Goal: Check status: Check status

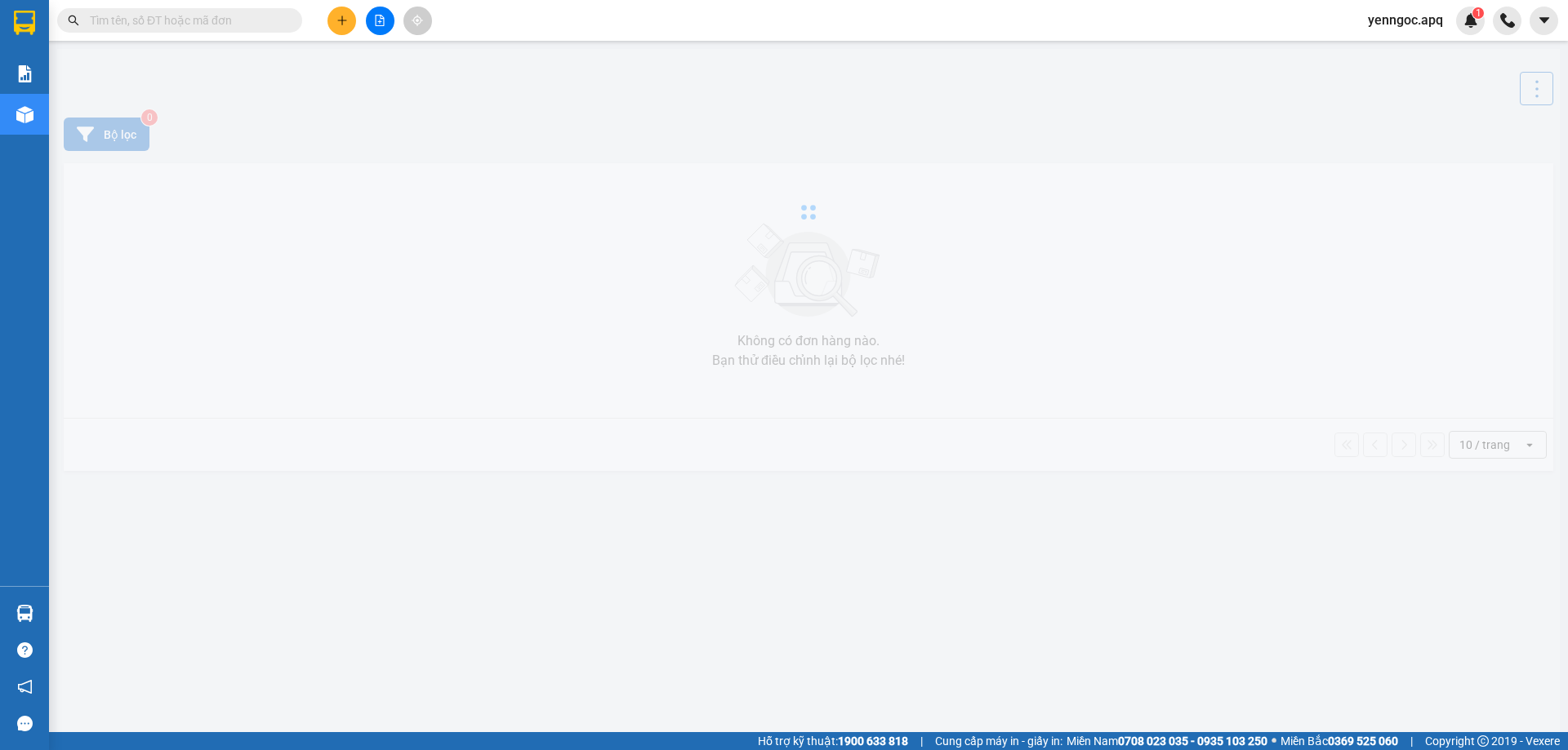
click at [228, 27] on input "text" at bounding box center [186, 20] width 193 height 18
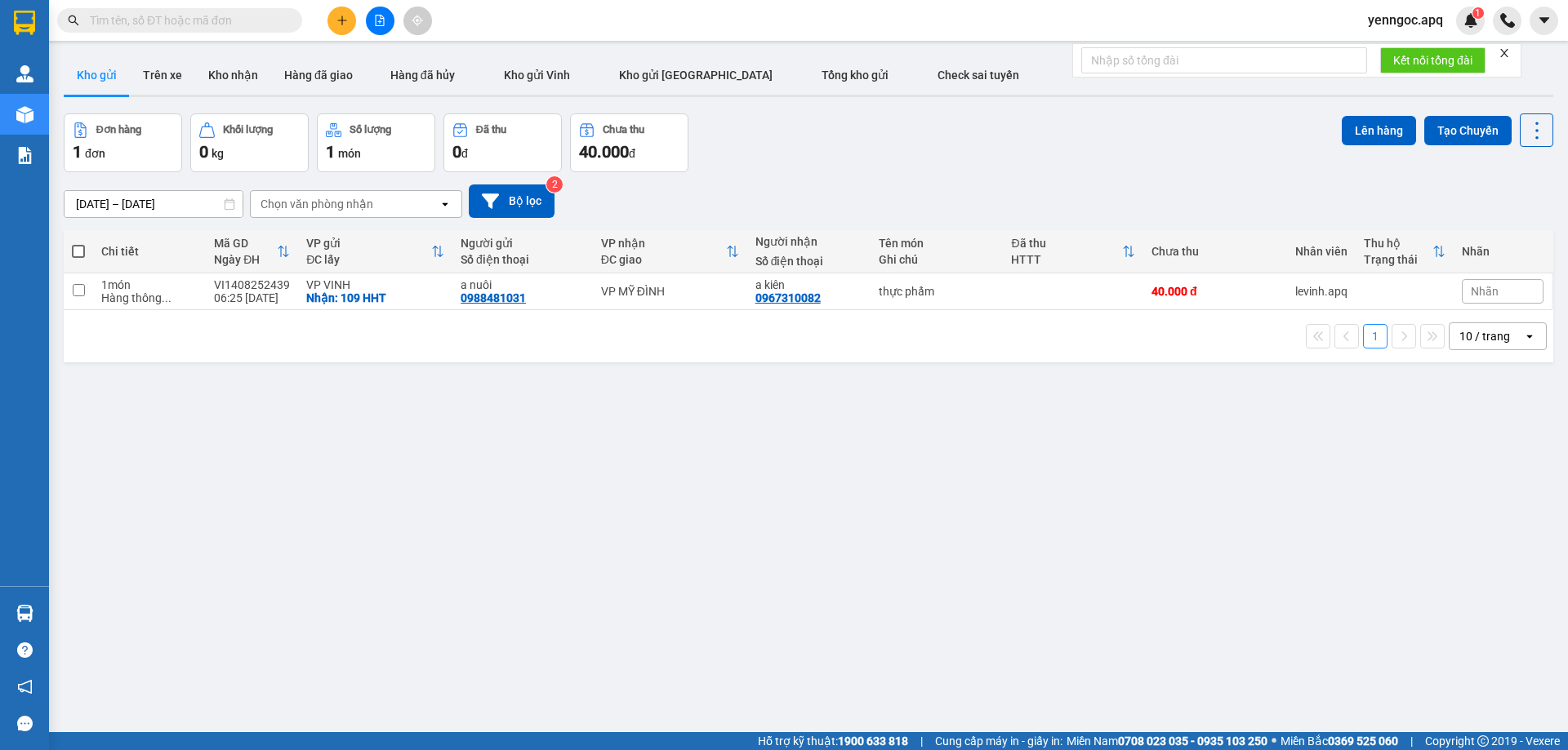
paste input "0967738996"
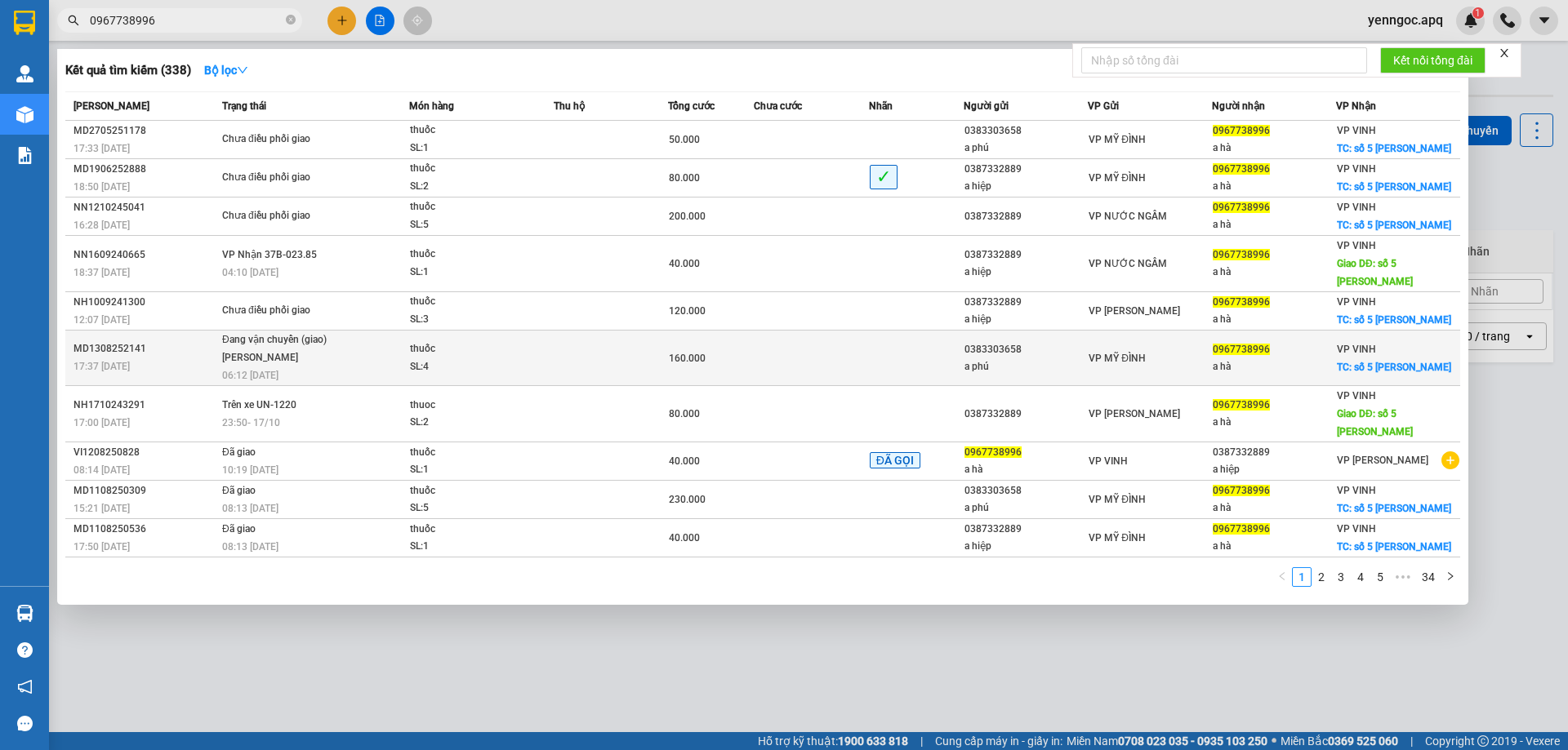
type input "0967738996"
click at [365, 341] on span "Đang vận chuyển (giao) LÊ ĐỨC ANH 06:12 - 14/08" at bounding box center [315, 356] width 186 height 50
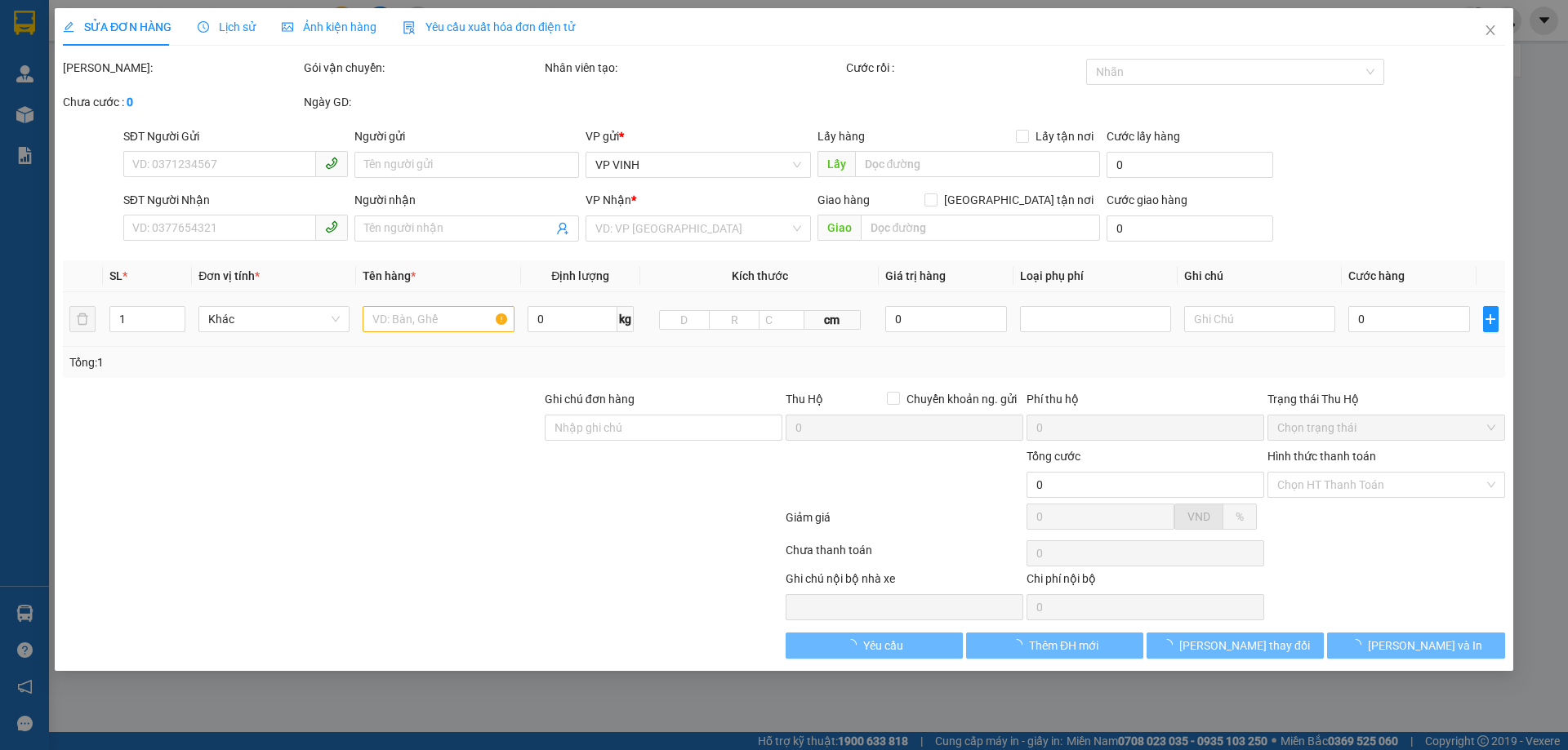
type input "0383303658"
type input "a phú"
type input "0967738996"
type input "a hà"
checkbox input "true"
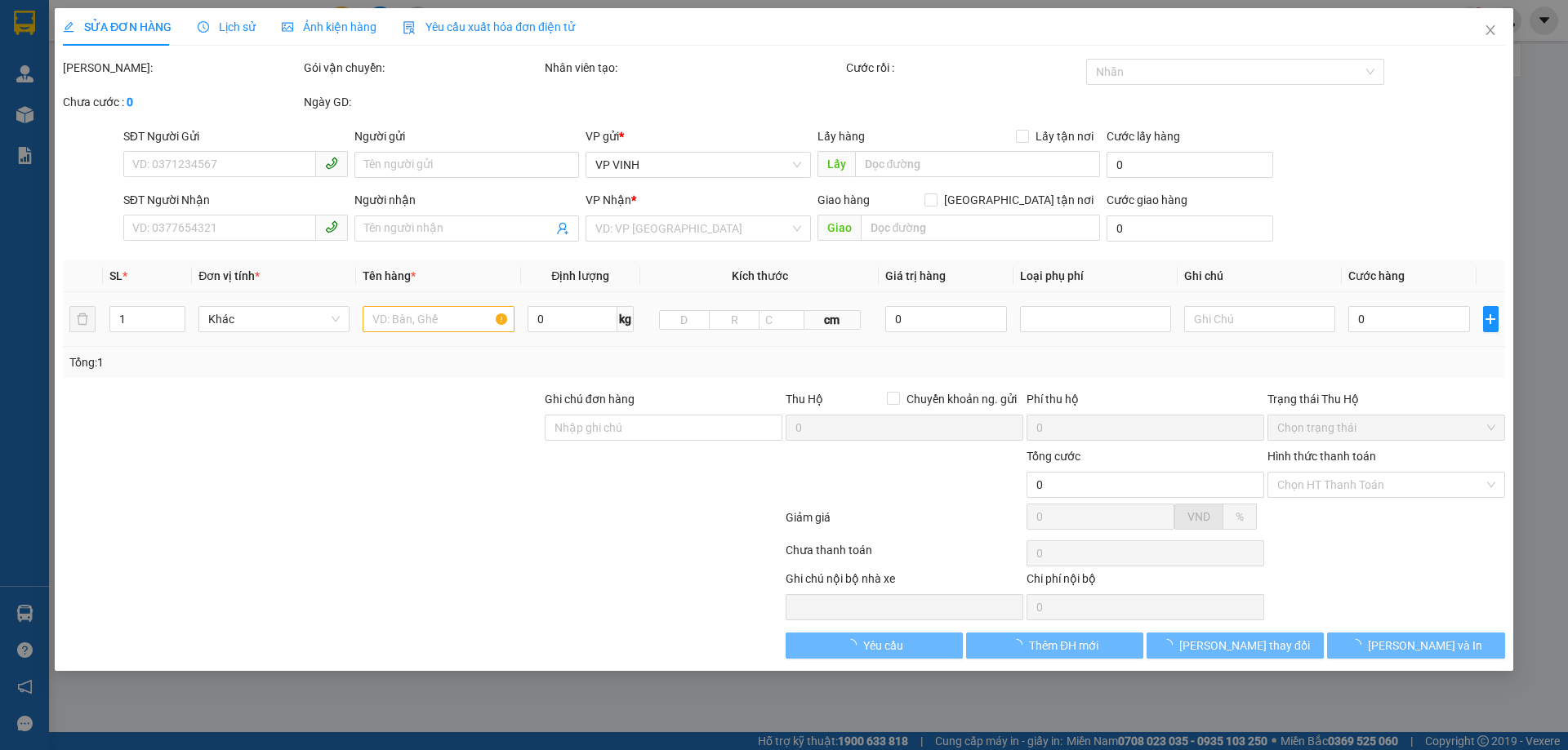
type input "số 5 võ thị sáu"
type input "160.000"
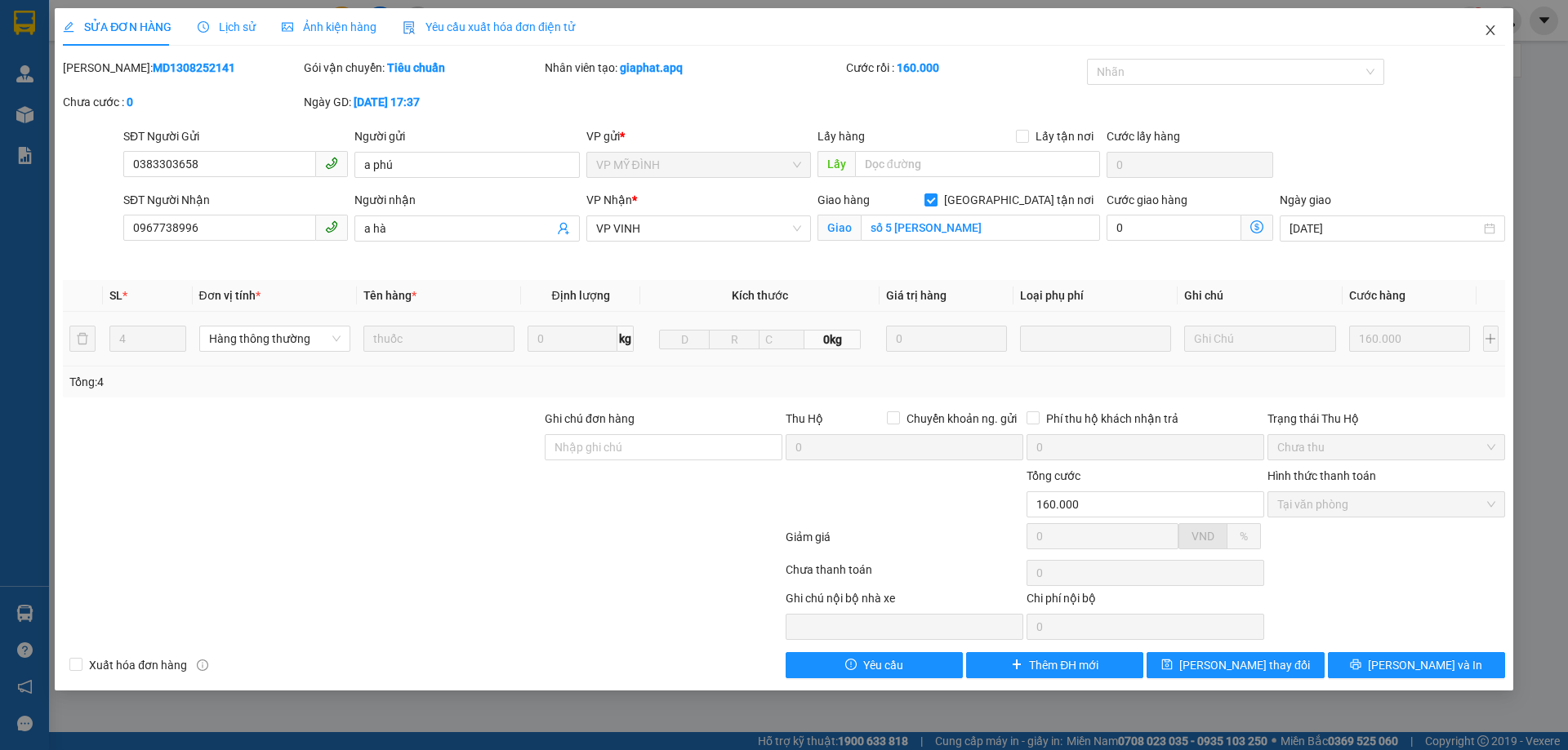
click at [1485, 27] on icon "close" at bounding box center [1490, 30] width 13 height 13
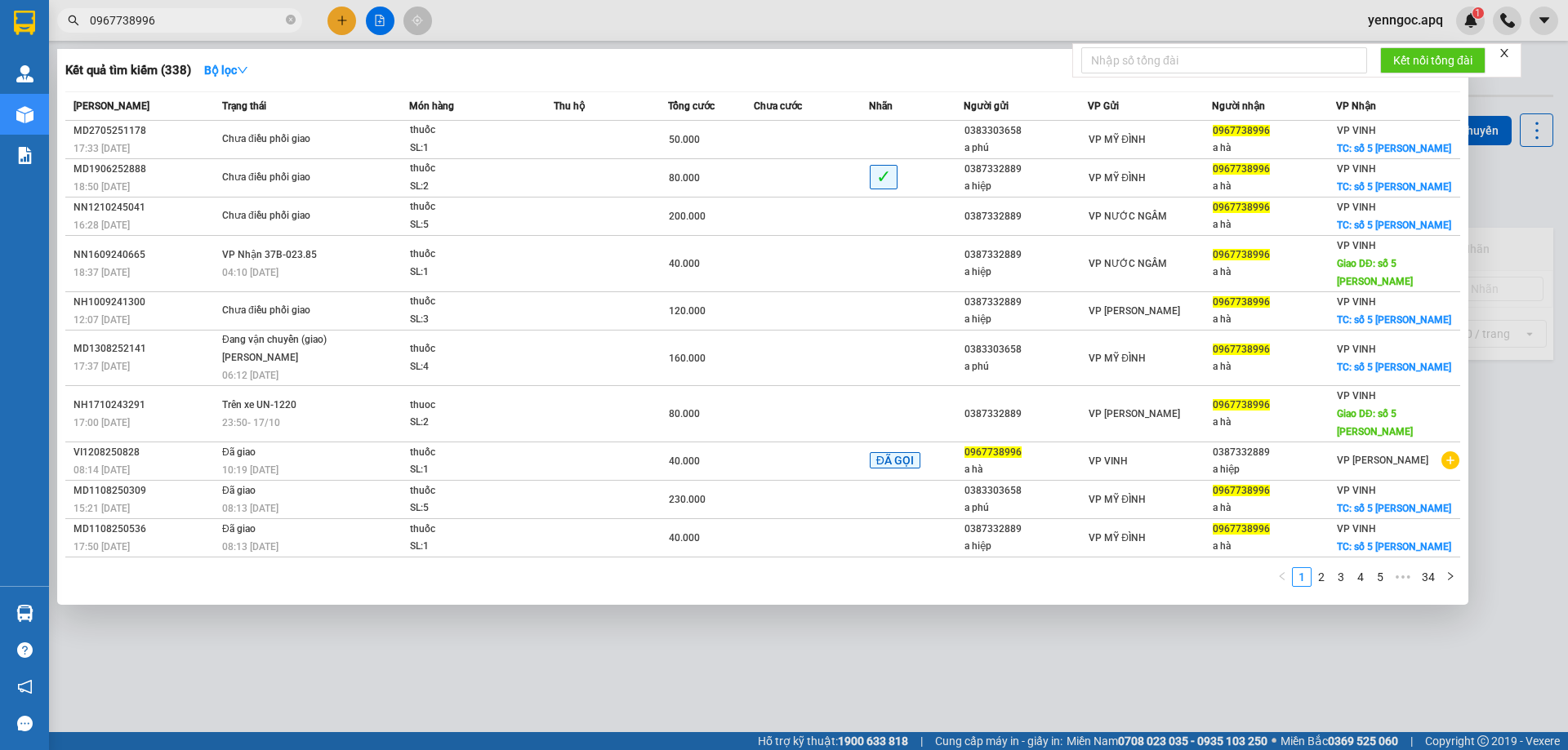
click at [180, 21] on input "0967738996" at bounding box center [186, 20] width 193 height 18
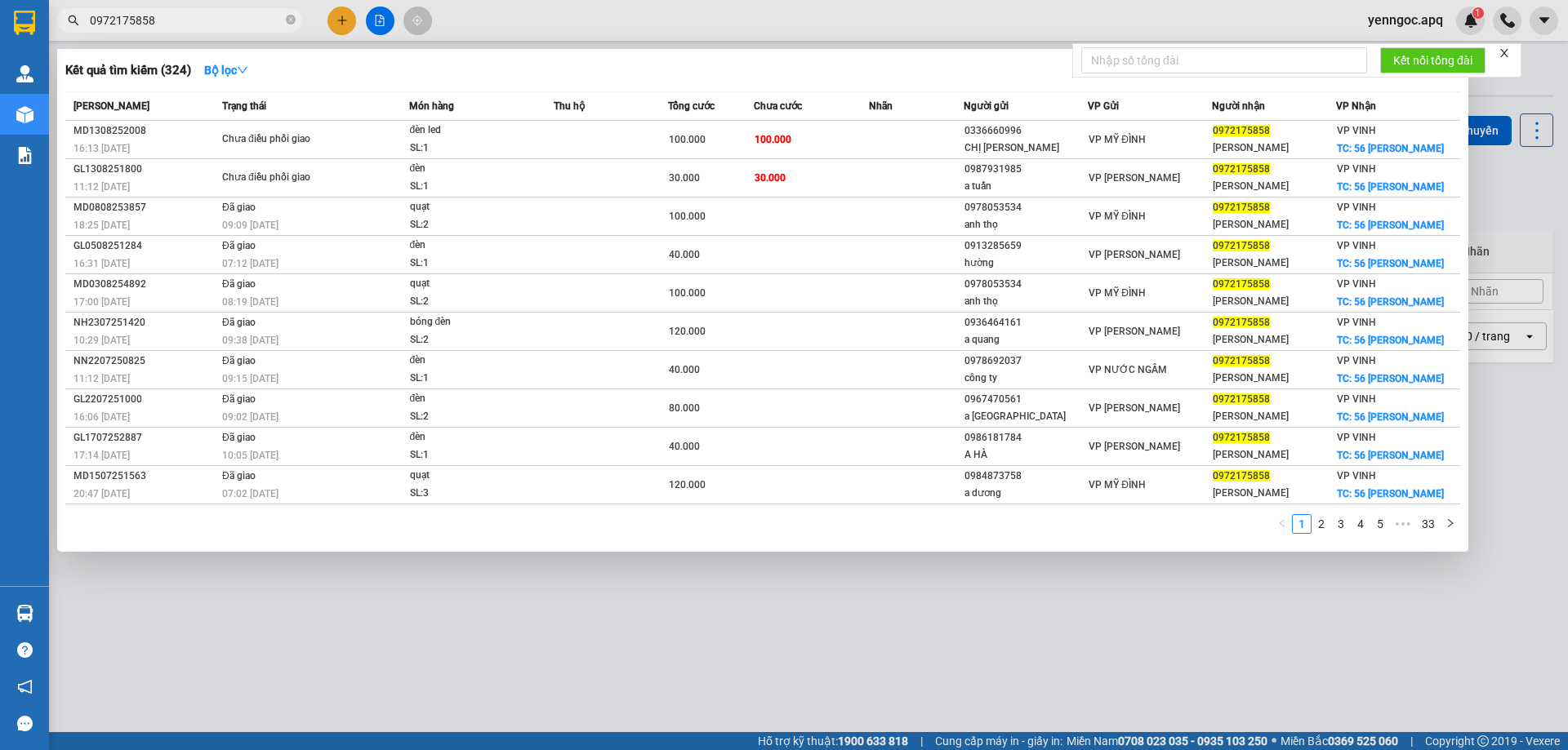
type input "0972175858"
